Goal: Book appointment/travel/reservation

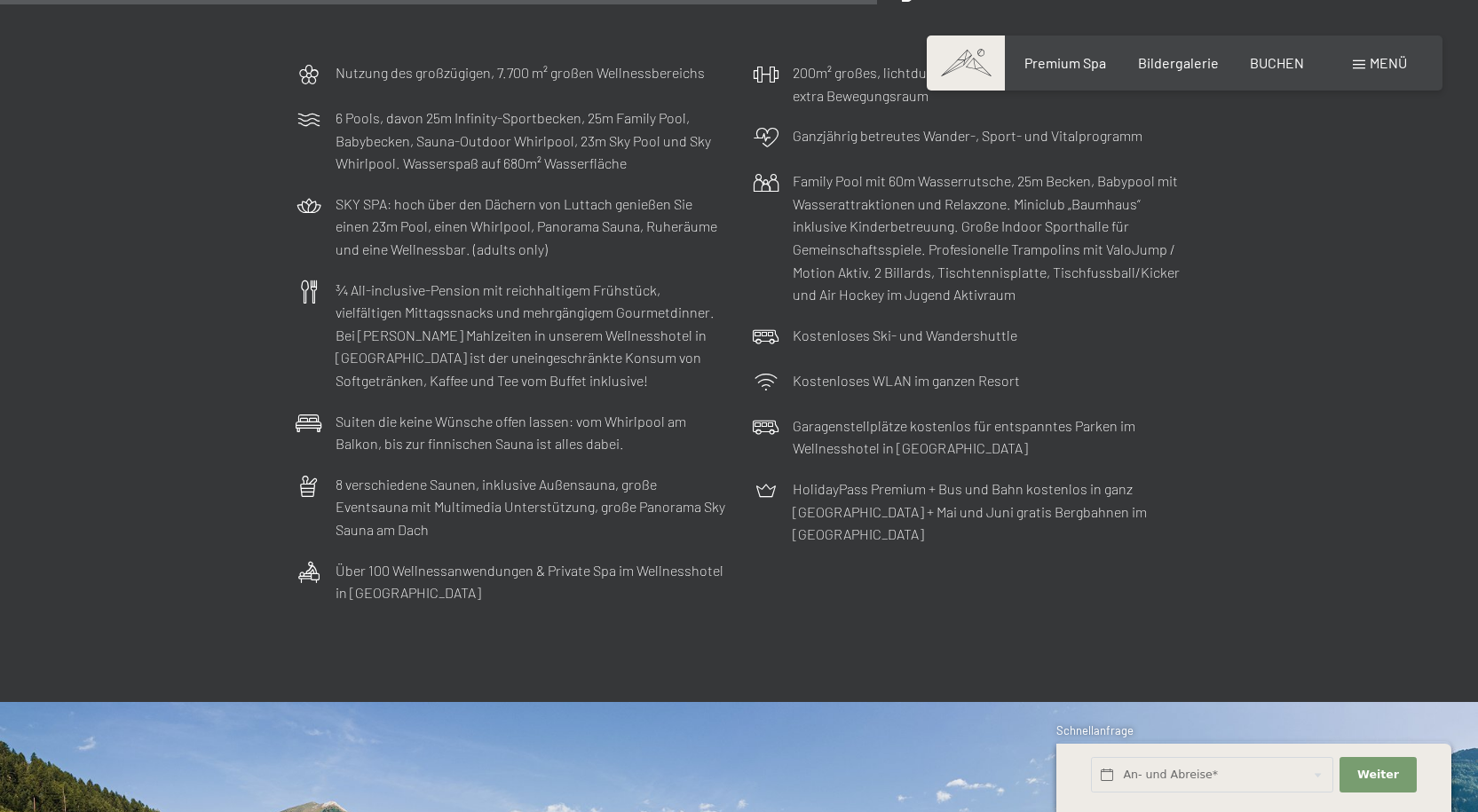
scroll to position [4970, 0]
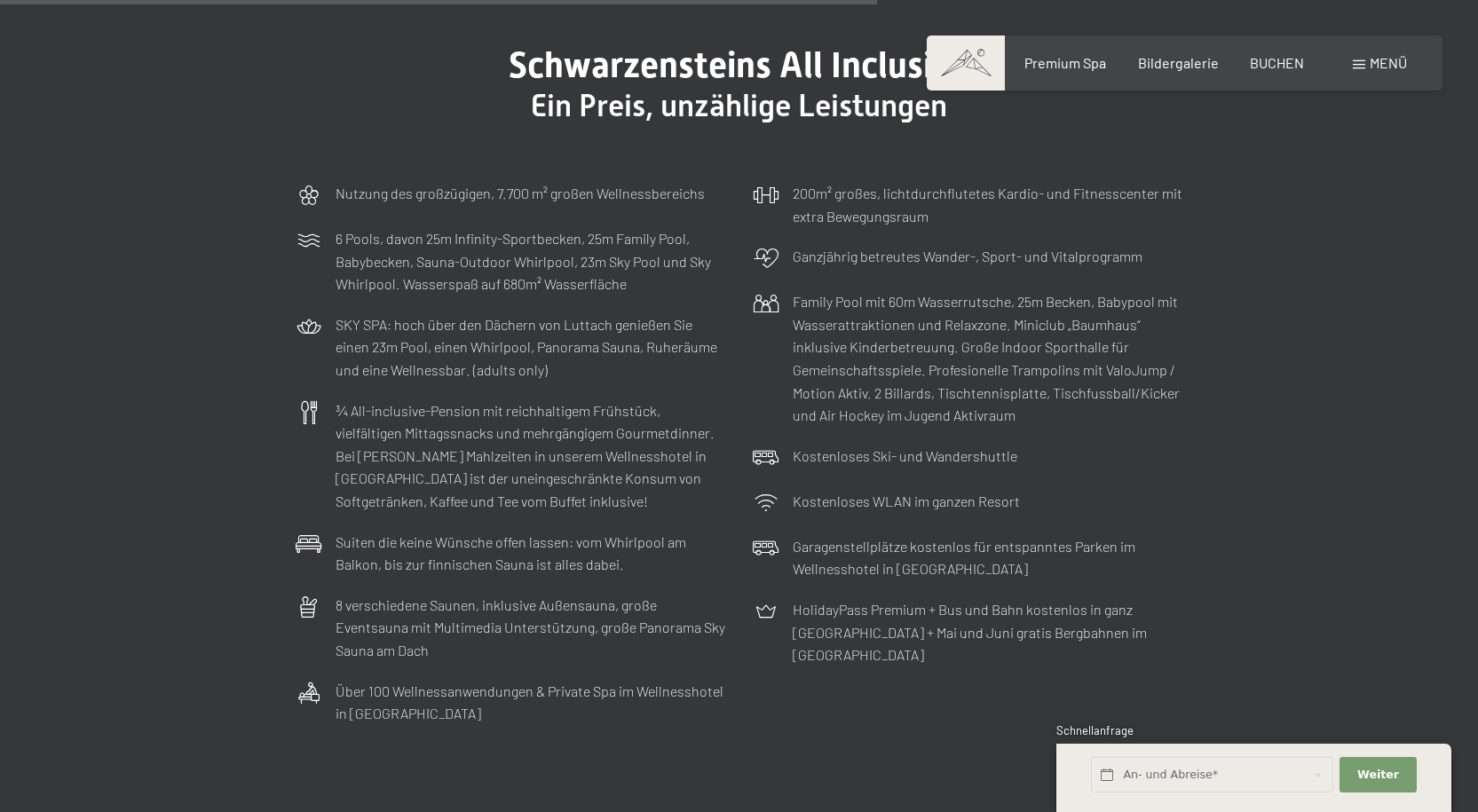
click at [1083, 73] on div "Buchen Anfragen Premium Spa Bildergalerie BUCHEN Menü DE IT EN Gutschein Bilder…" at bounding box center [1185, 63] width 445 height 19
click at [1065, 71] on div "Premium Spa Bildergalerie BUCHEN" at bounding box center [1149, 63] width 373 height 19
click at [1042, 58] on span "Premium Spa" at bounding box center [1065, 60] width 82 height 17
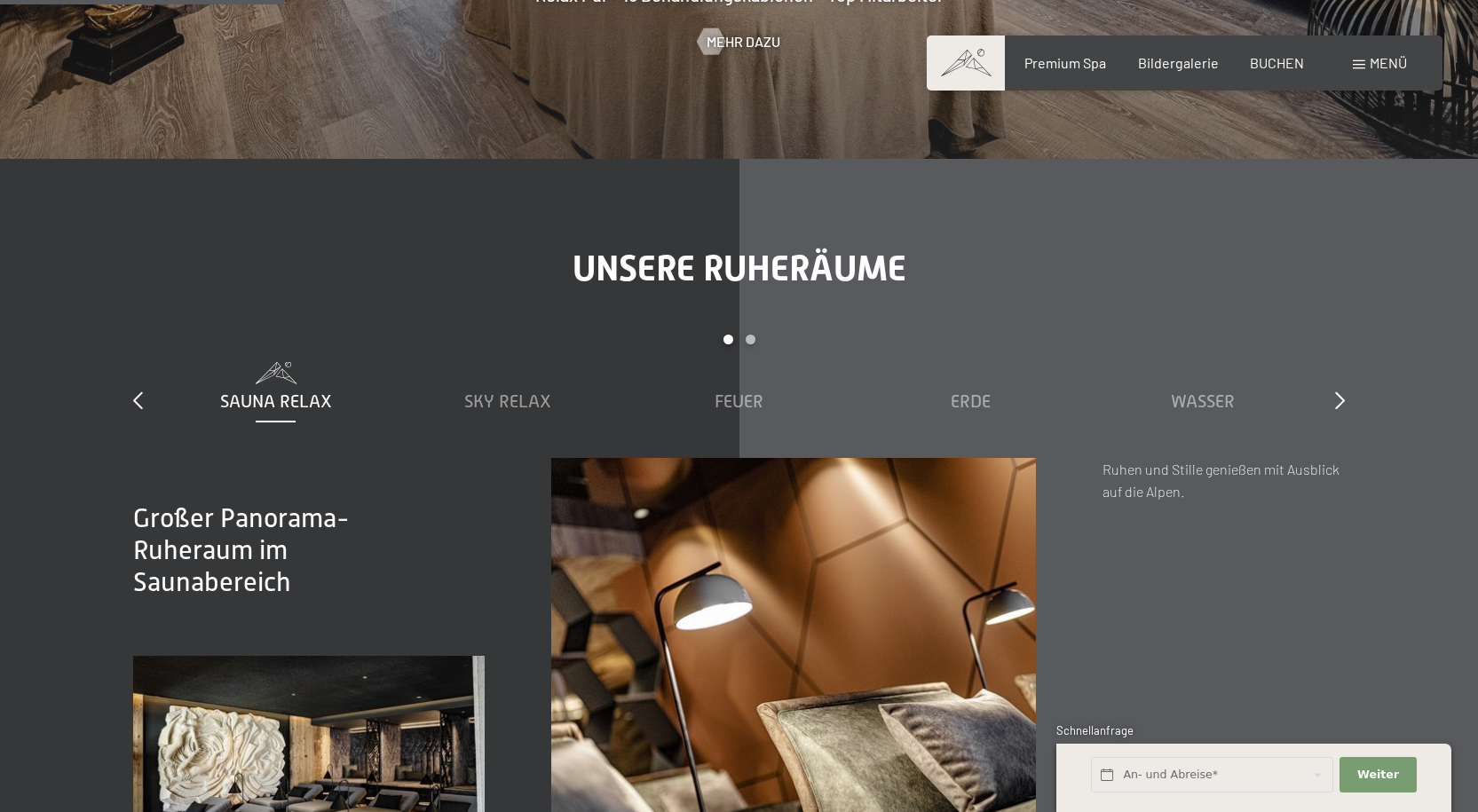
scroll to position [2485, 0]
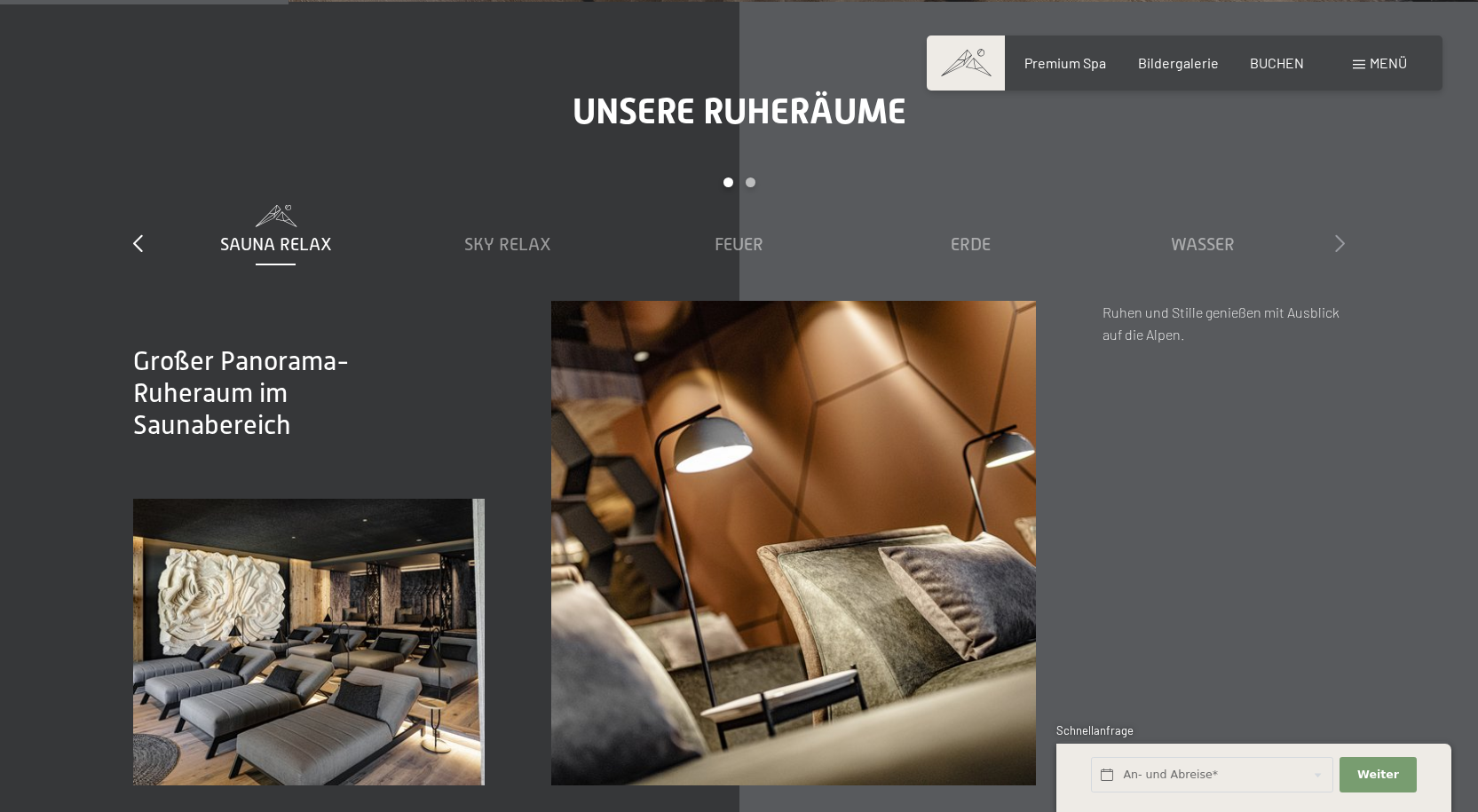
click at [1345, 244] on icon at bounding box center [1340, 243] width 10 height 18
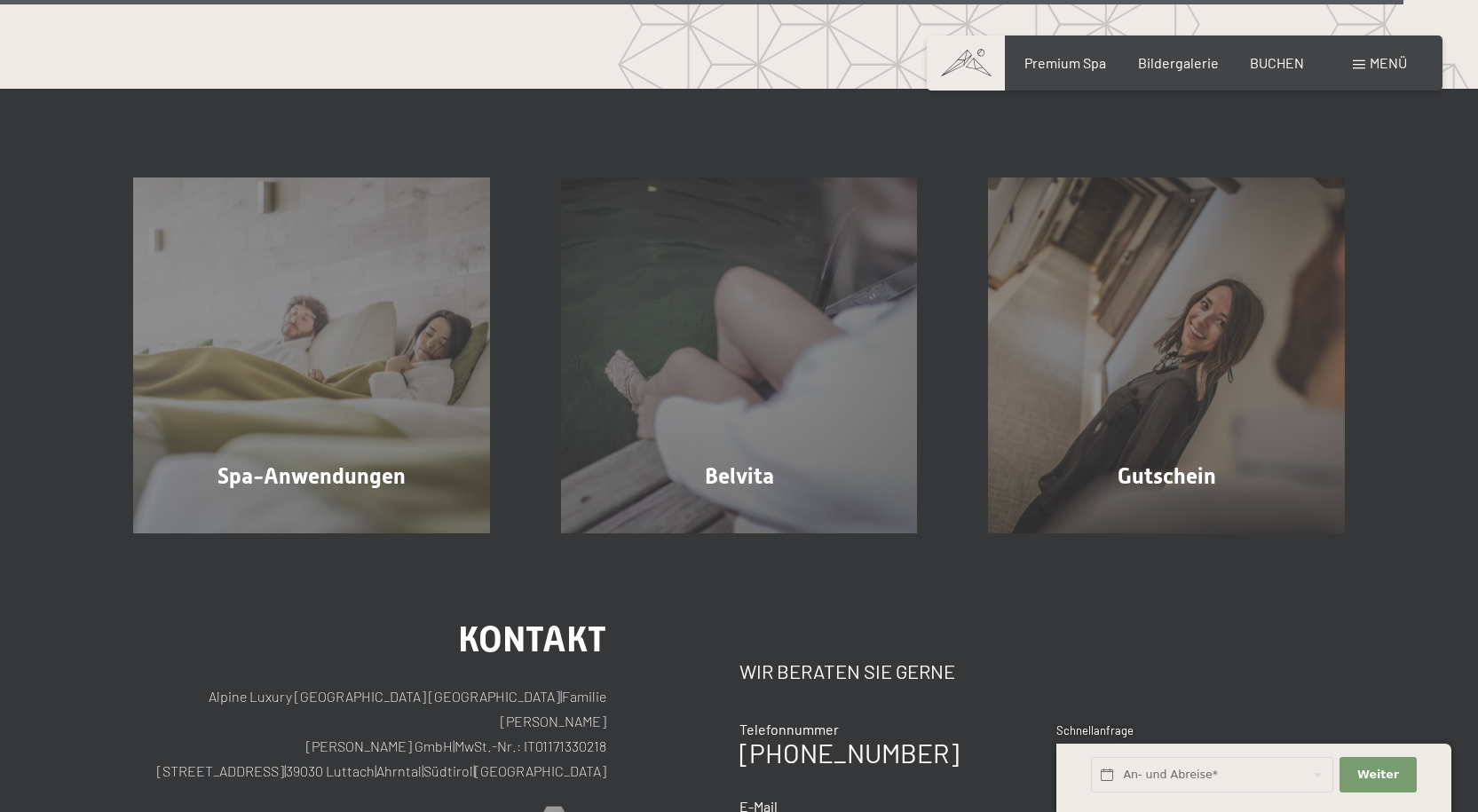
scroll to position [10384, 0]
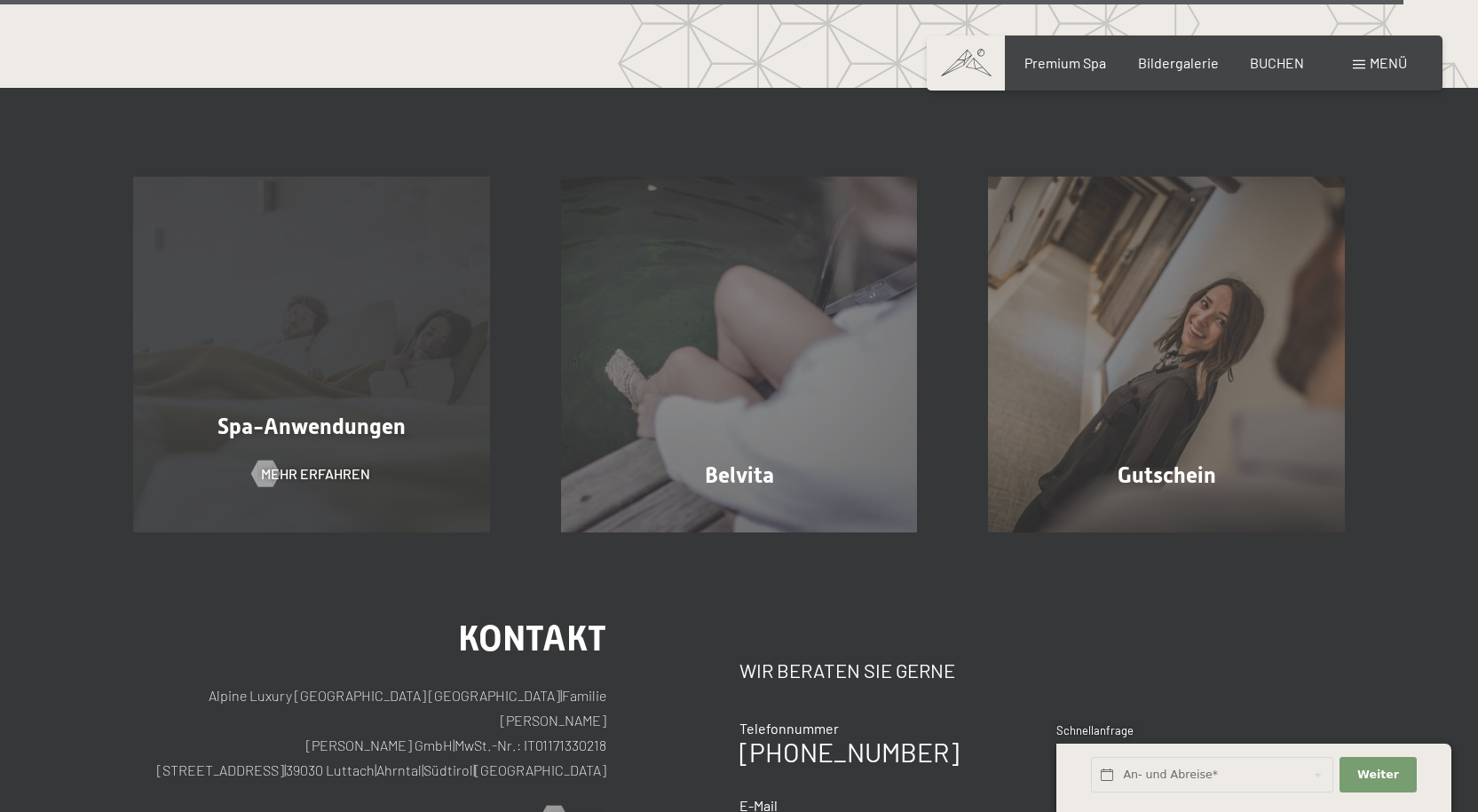
click at [418, 323] on div "Spa-Anwendungen Mehr erfahren" at bounding box center [312, 355] width 428 height 357
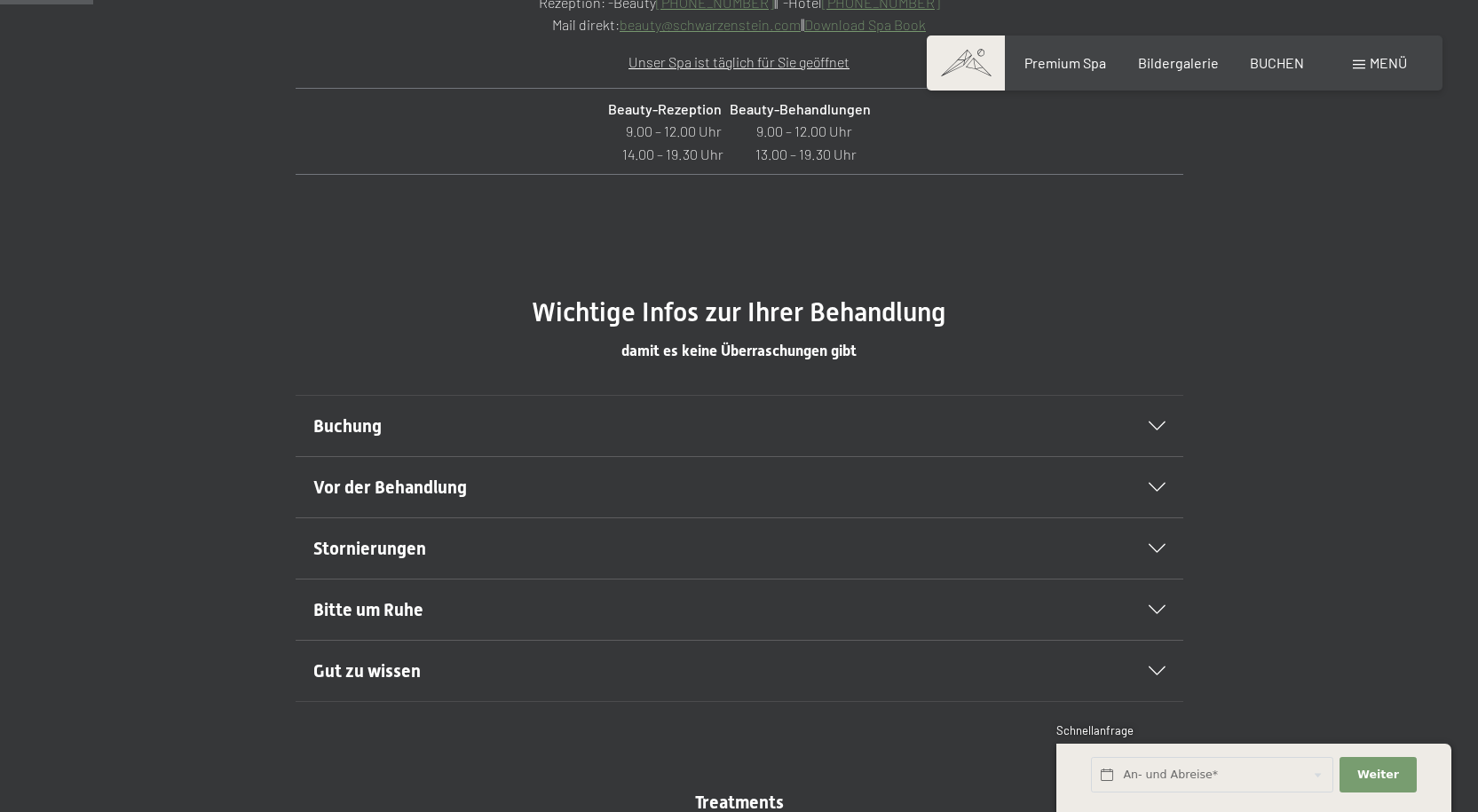
scroll to position [888, 0]
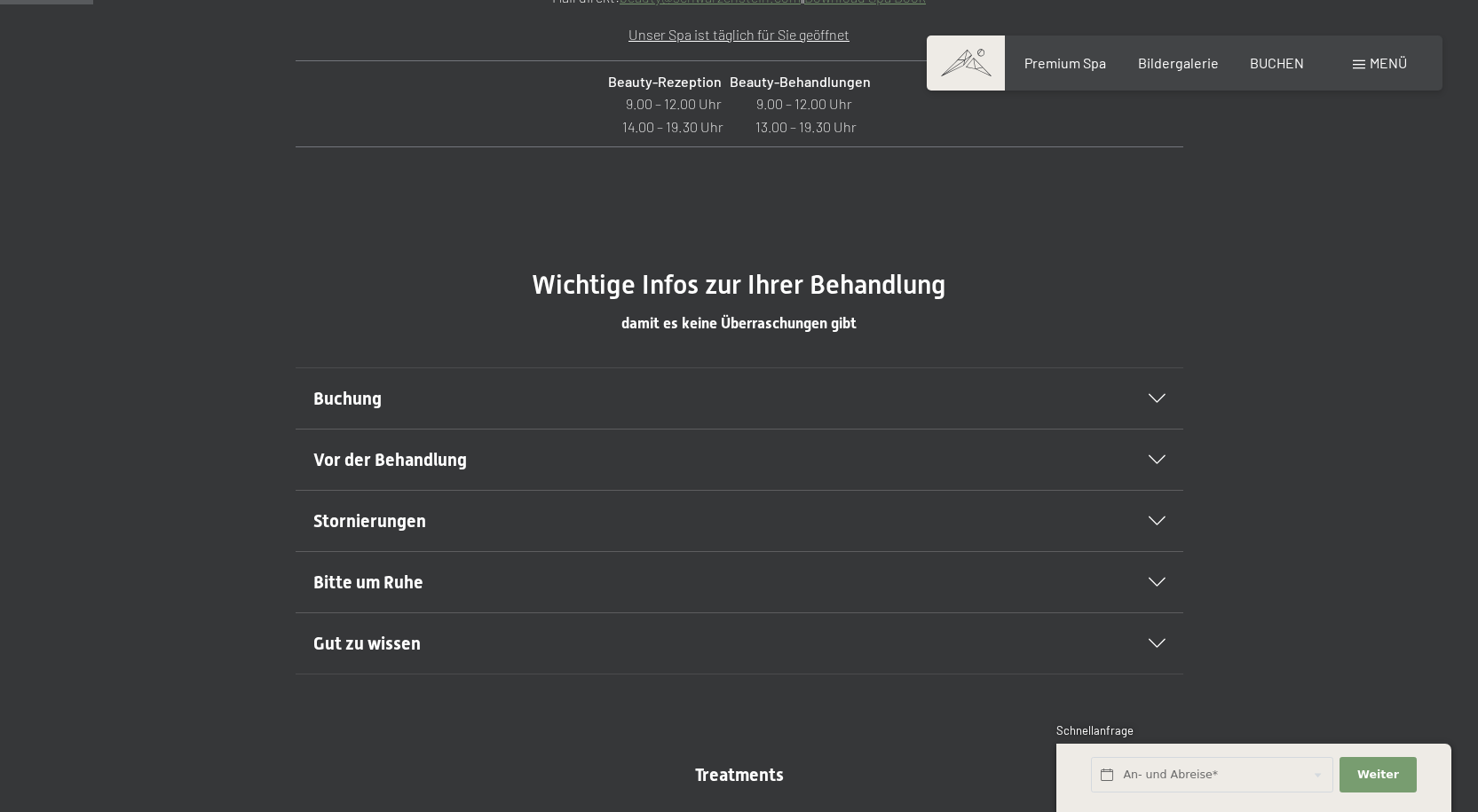
click at [1131, 403] on div at bounding box center [1146, 398] width 39 height 9
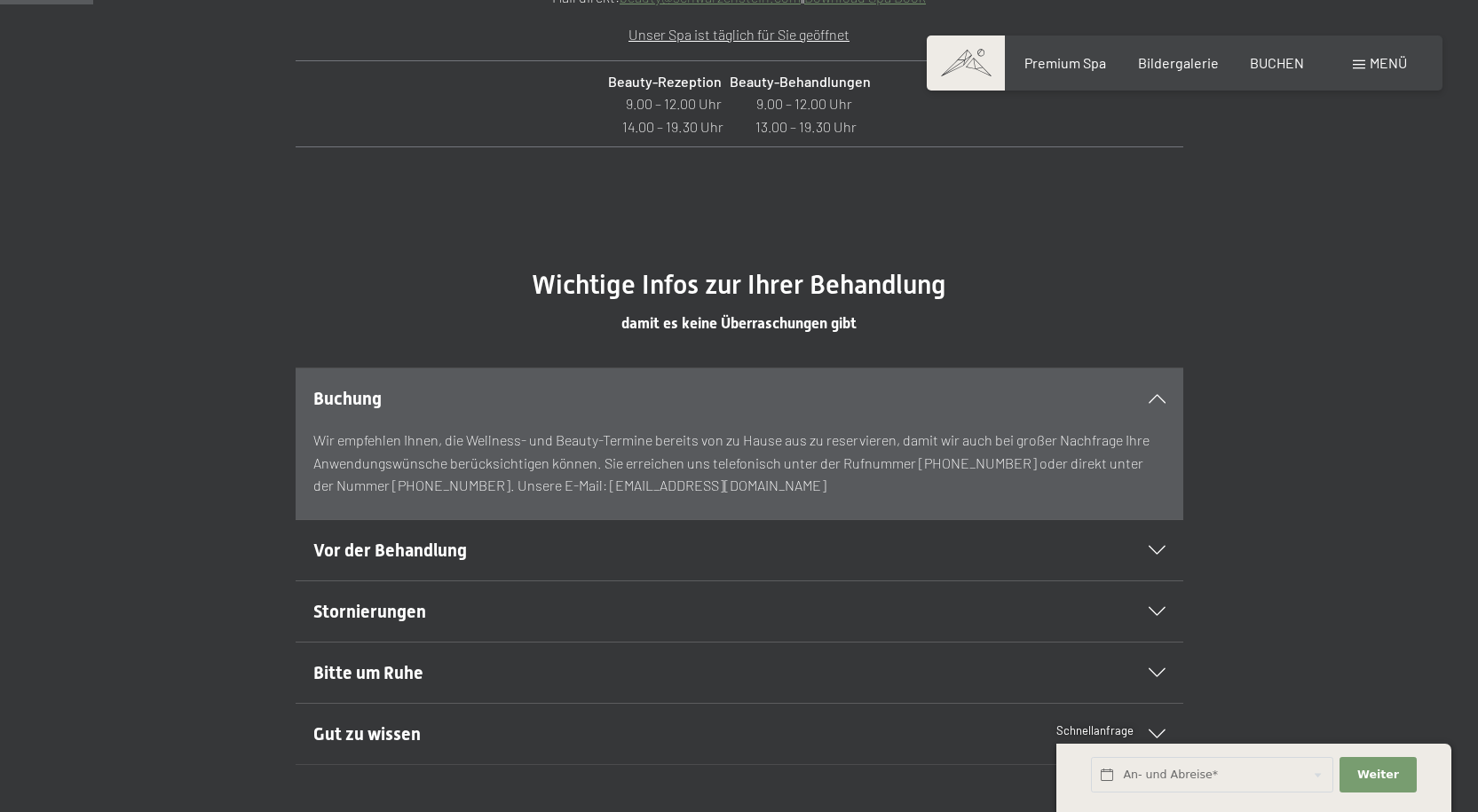
click at [1131, 403] on div at bounding box center [1146, 398] width 39 height 9
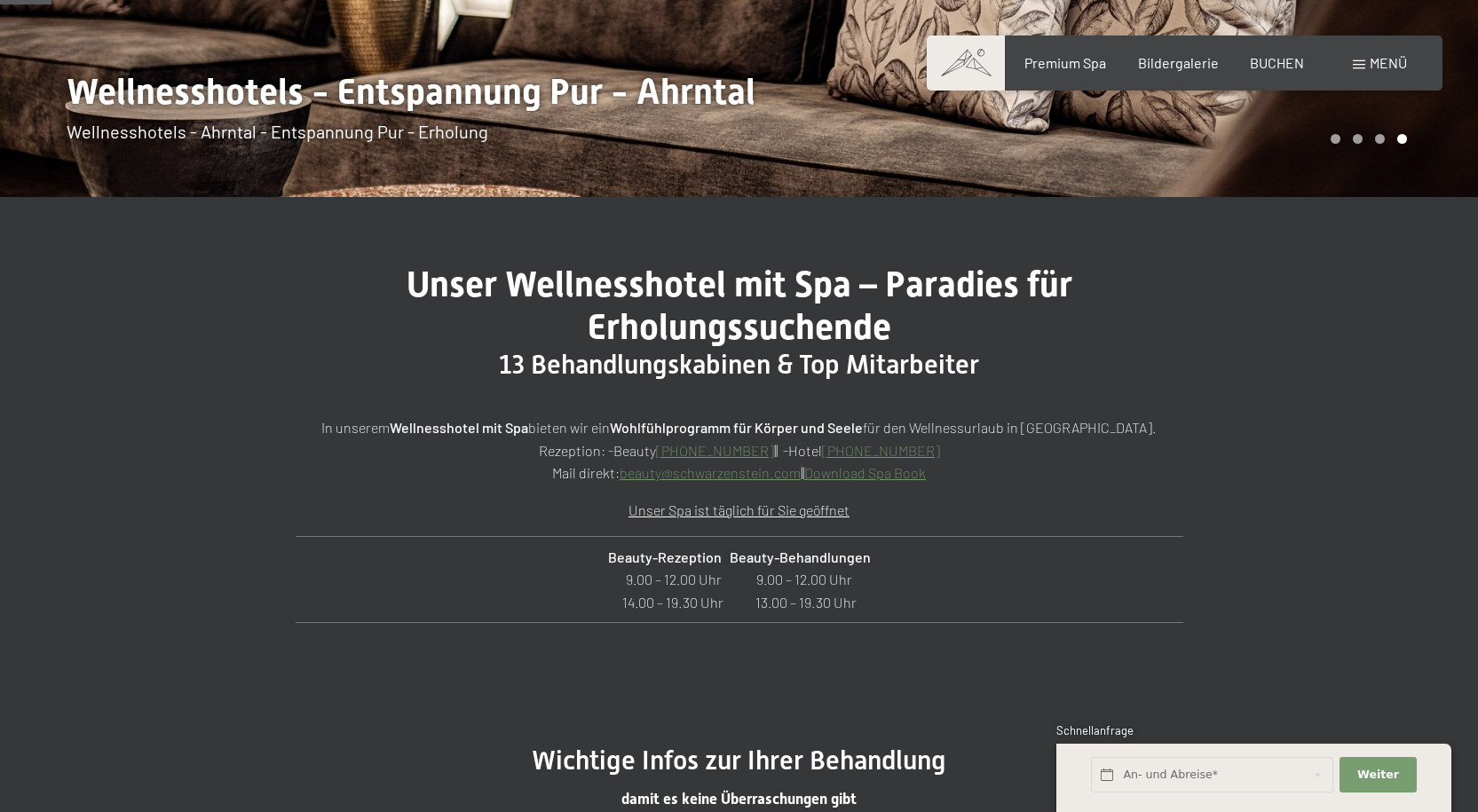
scroll to position [0, 0]
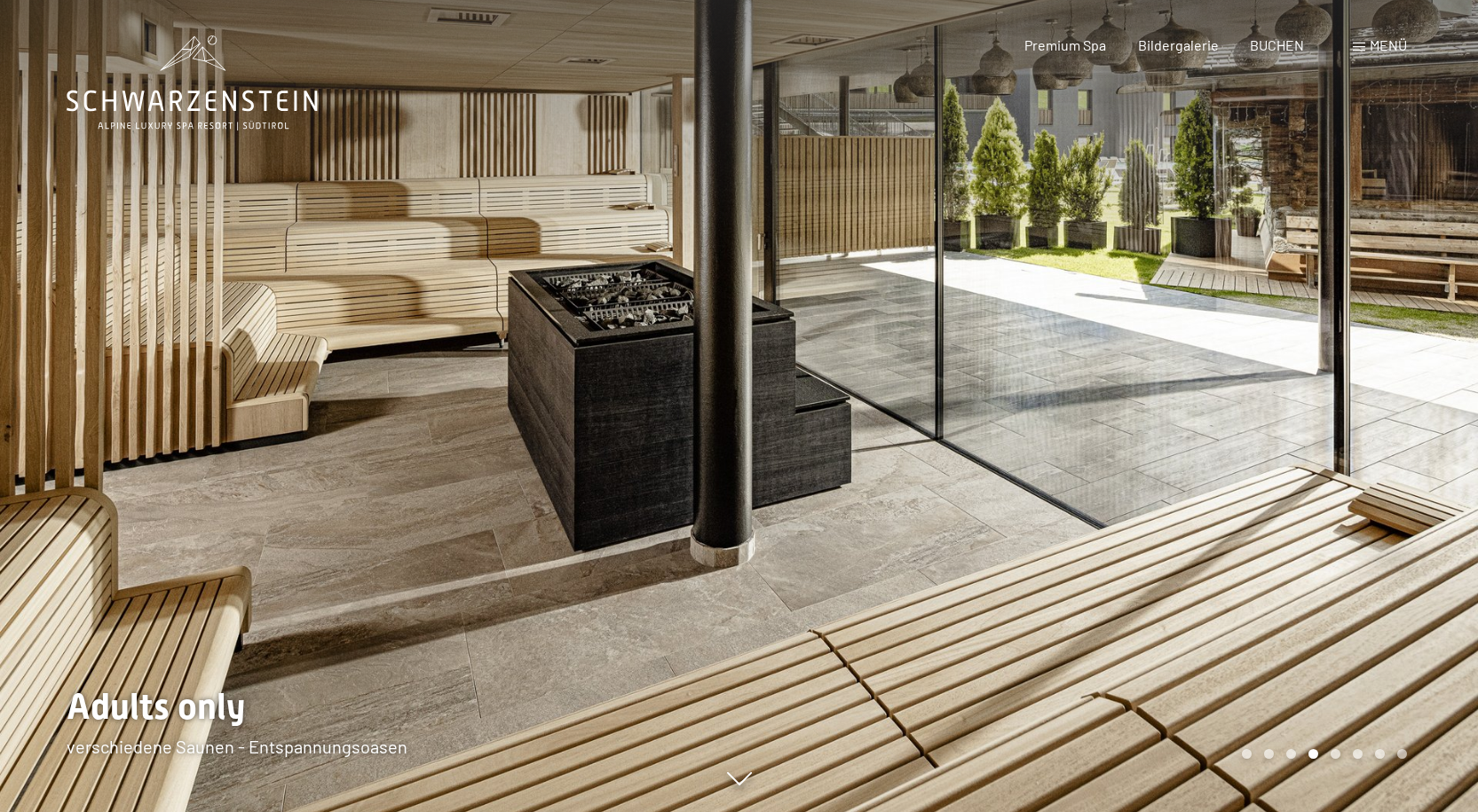
click at [1303, 35] on div "Buchen Anfragen Premium Spa Bildergalerie BUCHEN Menü DE IT EN Gutschein Bilder…" at bounding box center [1185, 45] width 445 height 19
click at [1299, 41] on span "BUCHEN" at bounding box center [1278, 42] width 54 height 17
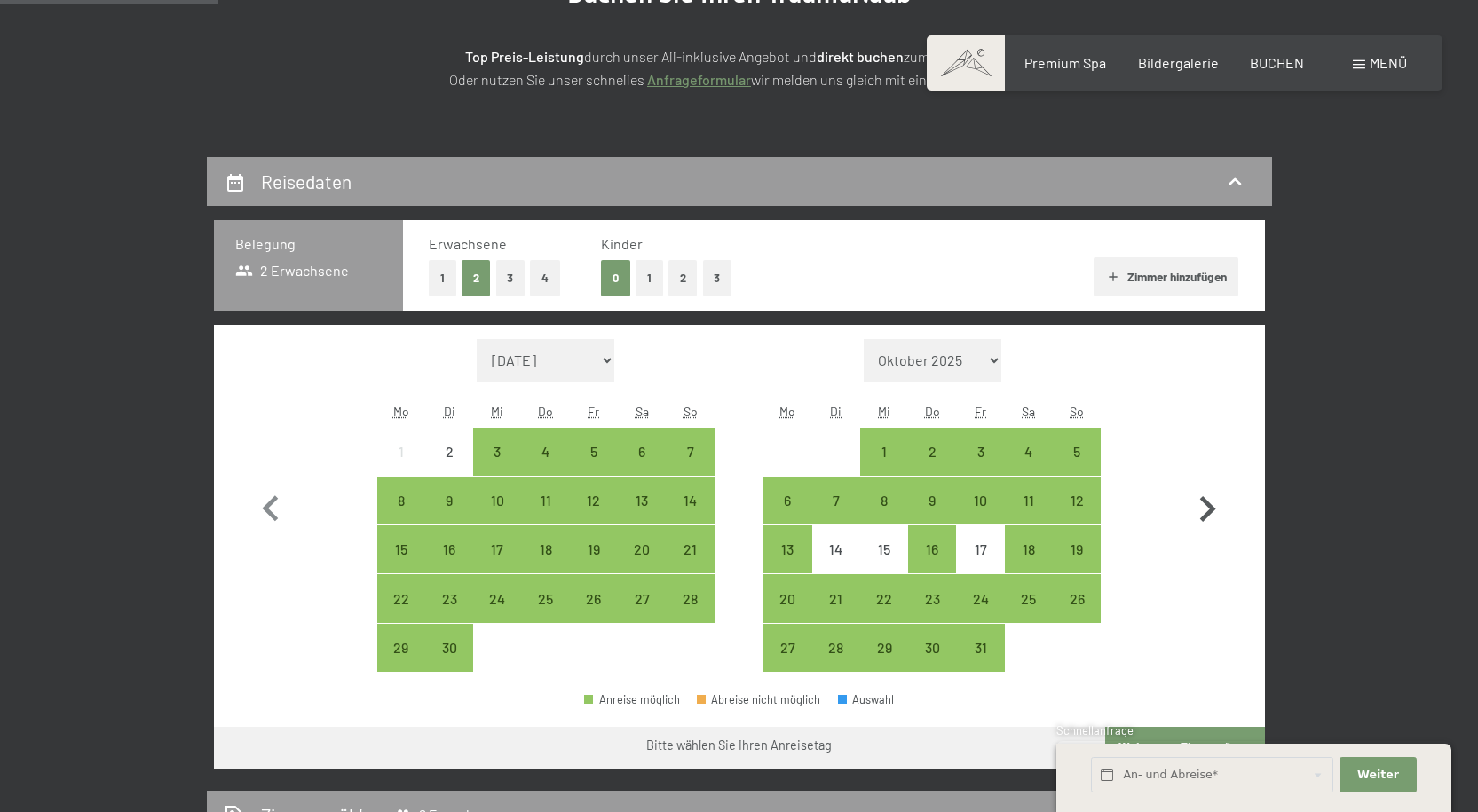
click at [1214, 525] on icon "button" at bounding box center [1208, 510] width 52 height 52
select select "[DATE]"
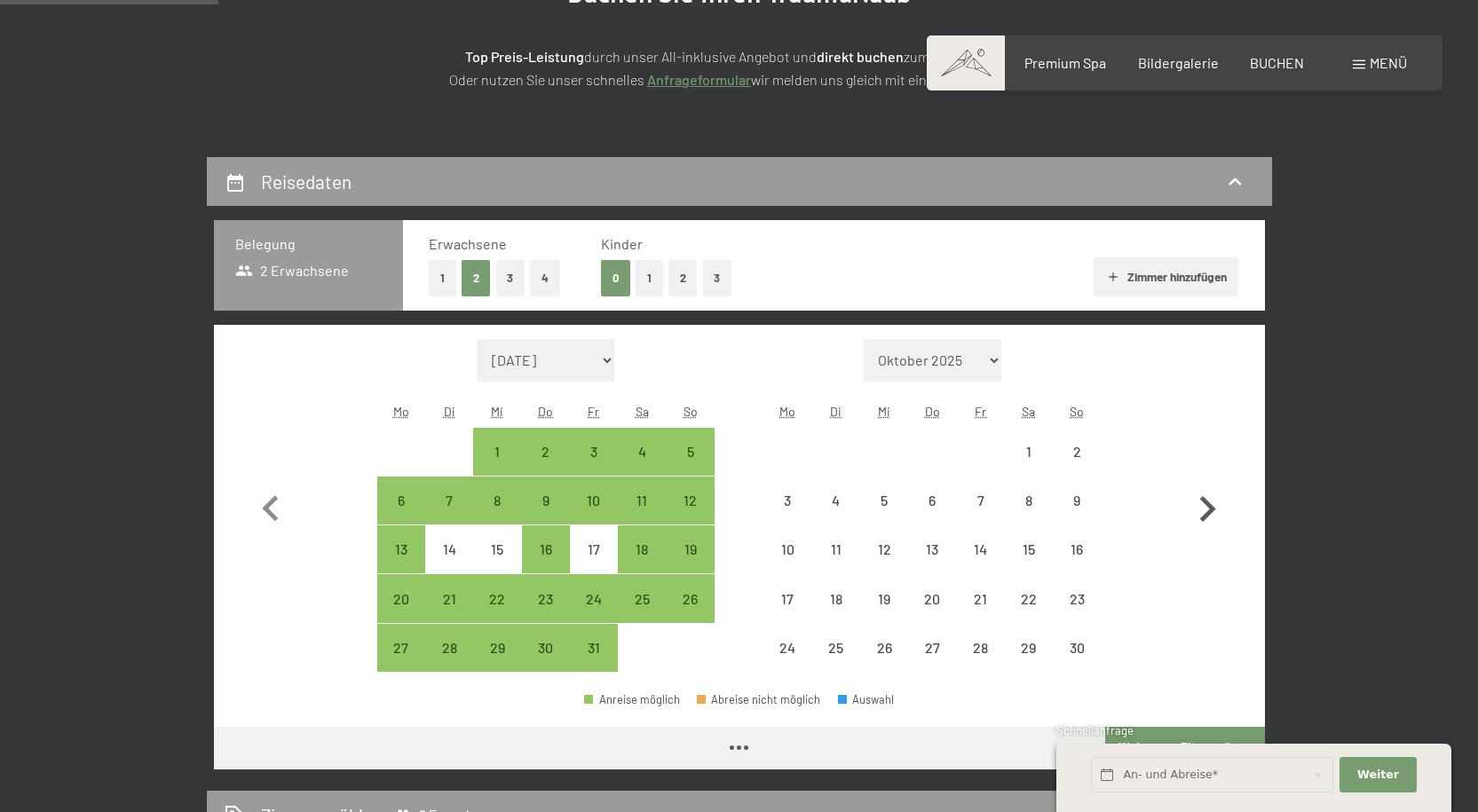
select select "[DATE]"
